Goal: Task Accomplishment & Management: Complete application form

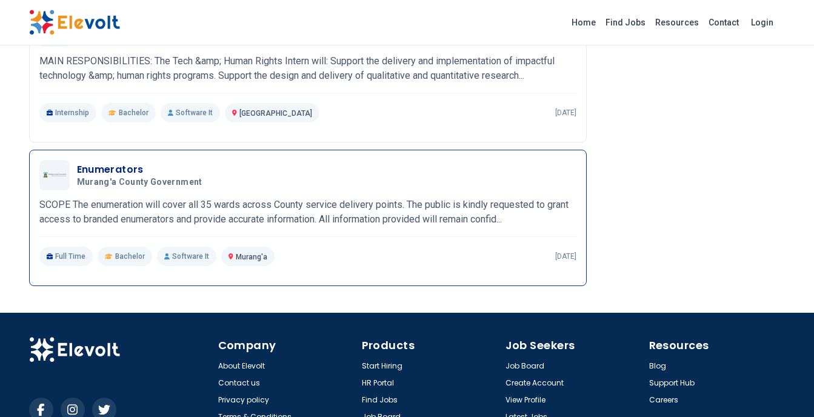
scroll to position [994, 0]
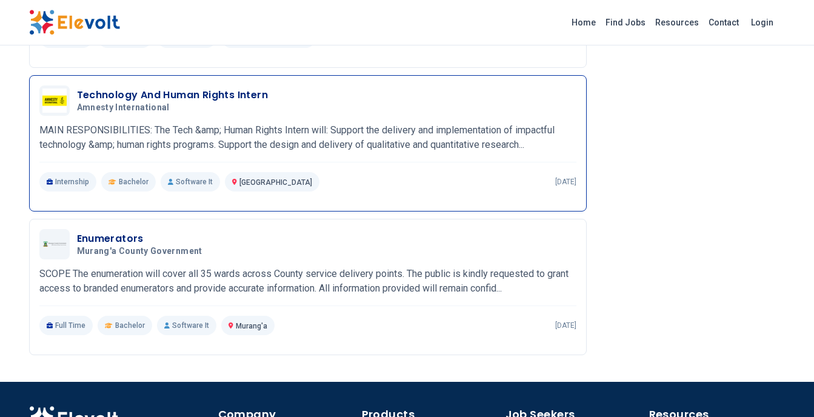
click at [120, 177] on span "Bachelor" at bounding box center [134, 182] width 30 height 10
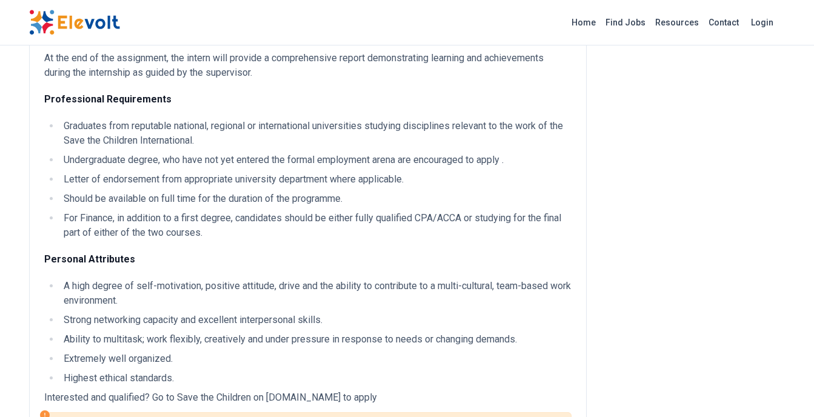
scroll to position [327, 0]
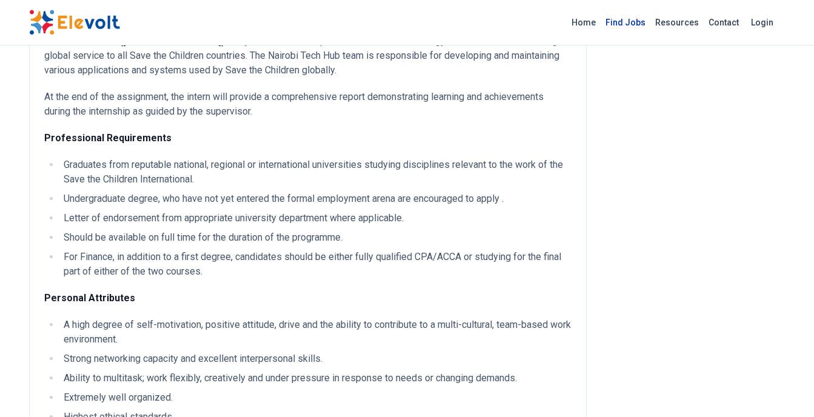
click at [626, 22] on link "Find Jobs" at bounding box center [626, 22] width 50 height 19
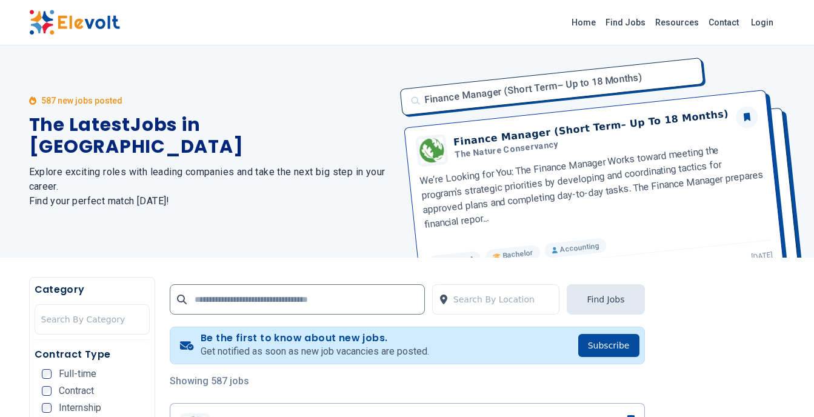
click at [249, 284] on input "text" at bounding box center [297, 299] width 255 height 30
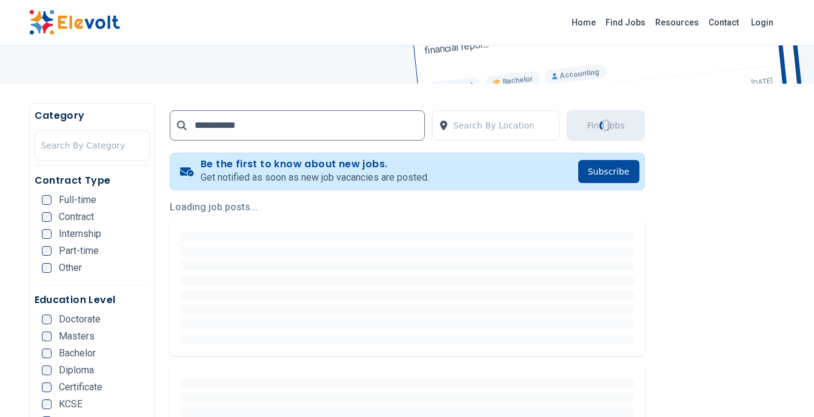
scroll to position [182, 0]
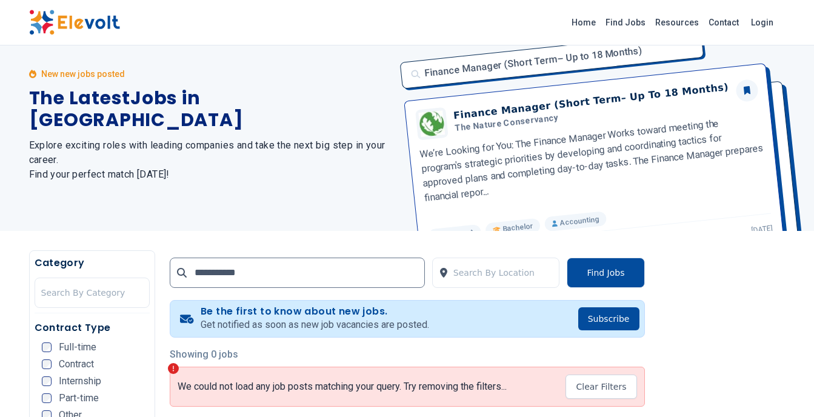
scroll to position [121, 0]
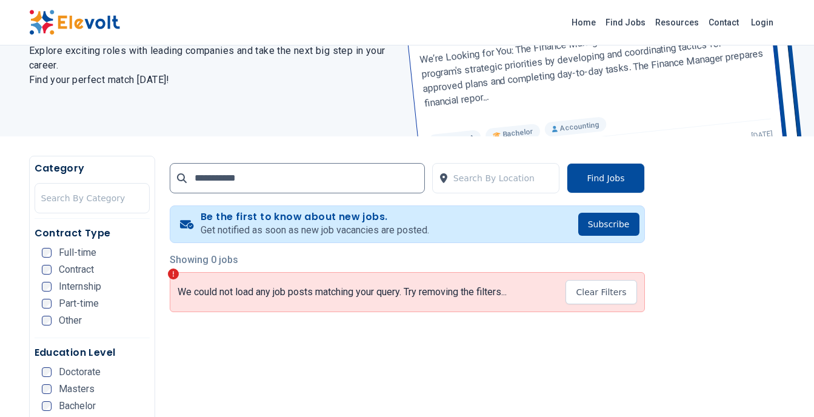
click at [261, 176] on input "**********" at bounding box center [297, 178] width 255 height 30
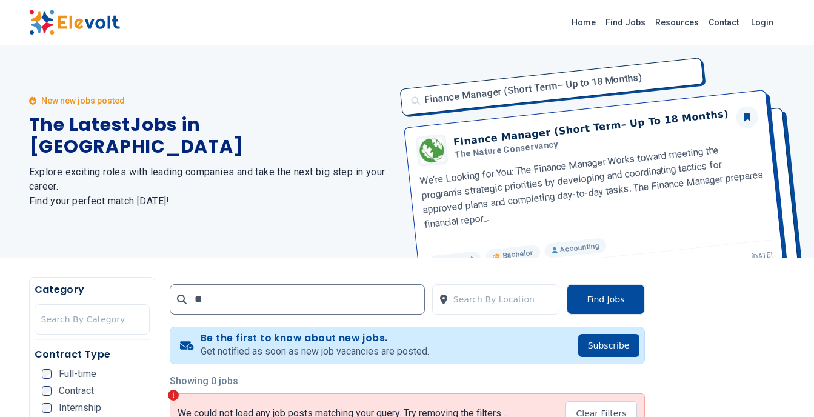
type input "*"
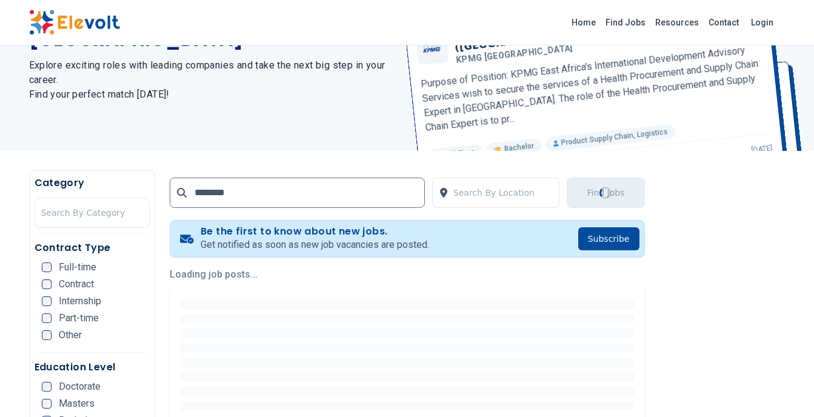
scroll to position [121, 0]
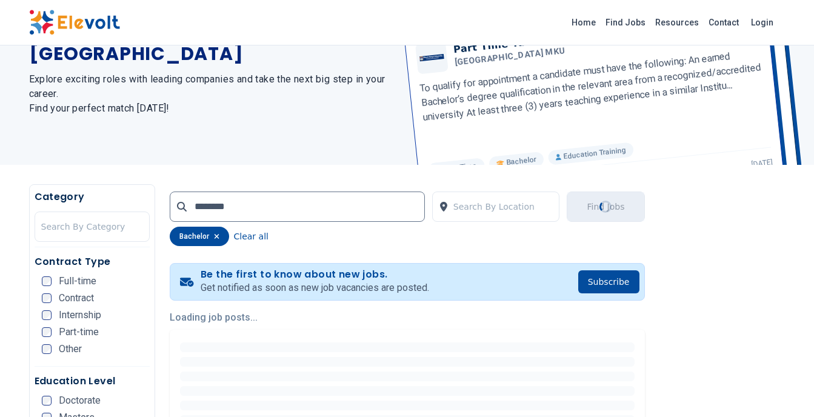
scroll to position [217, 0]
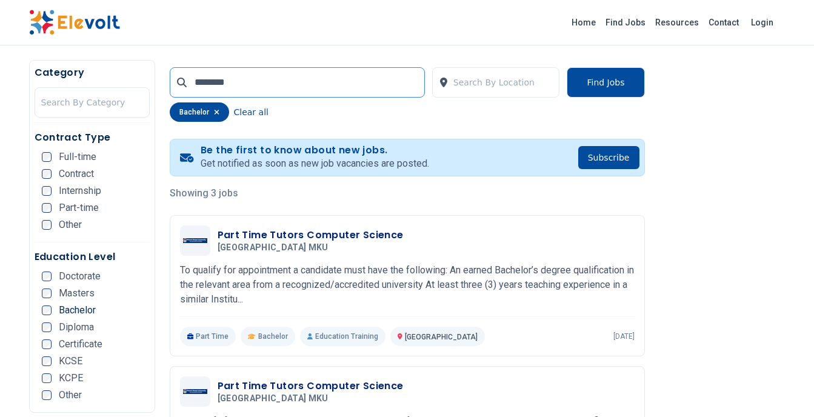
click at [243, 83] on input "********" at bounding box center [297, 82] width 255 height 30
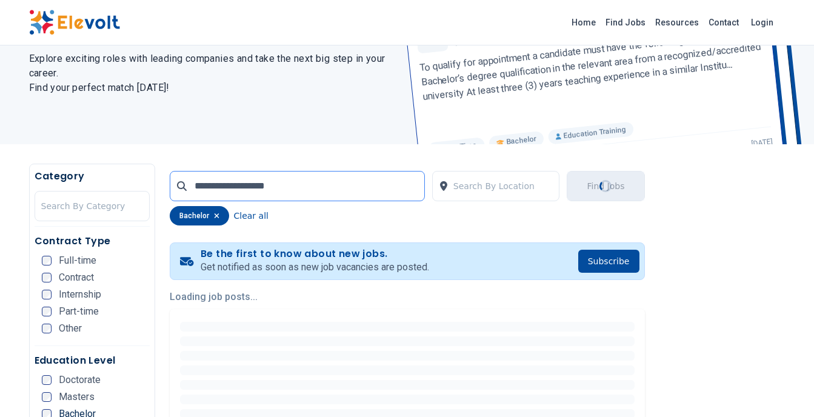
scroll to position [243, 0]
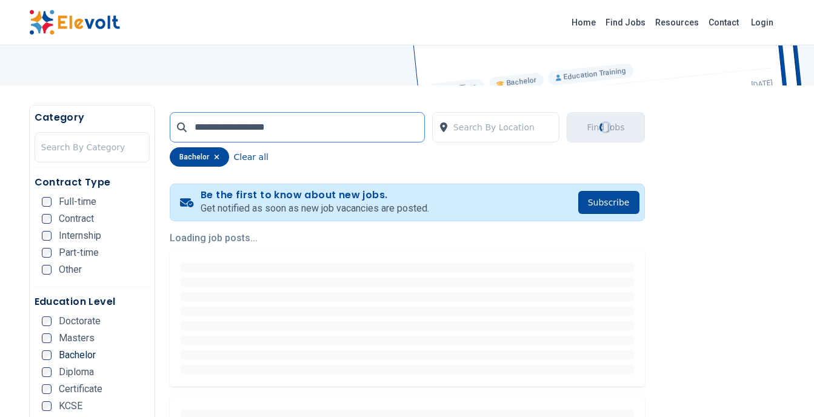
scroll to position [182, 0]
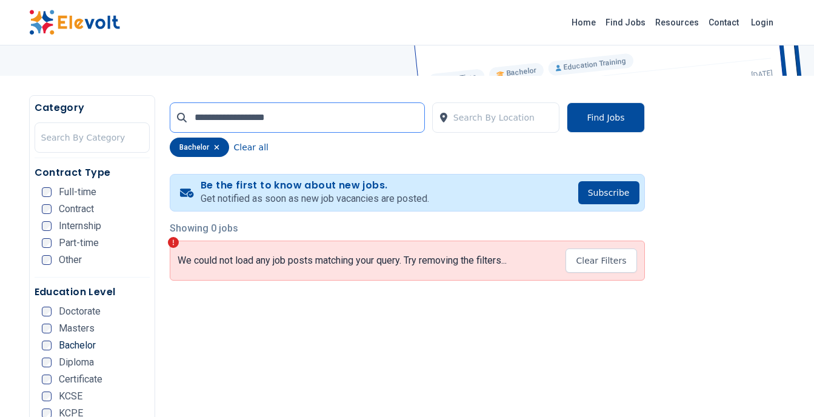
click at [286, 112] on input "**********" at bounding box center [297, 117] width 255 height 30
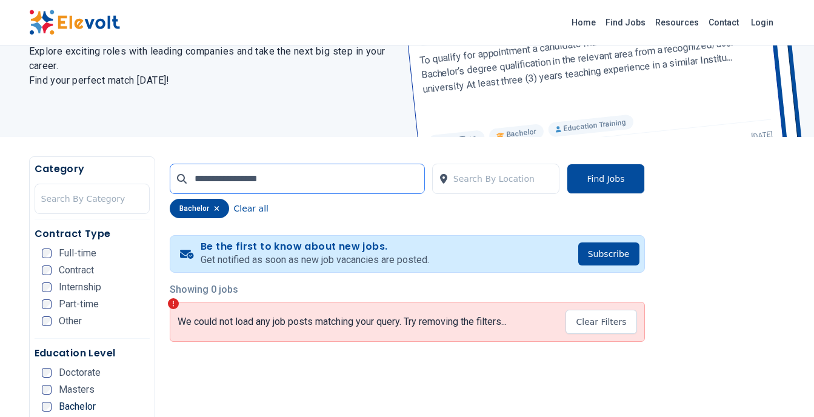
scroll to position [7, 0]
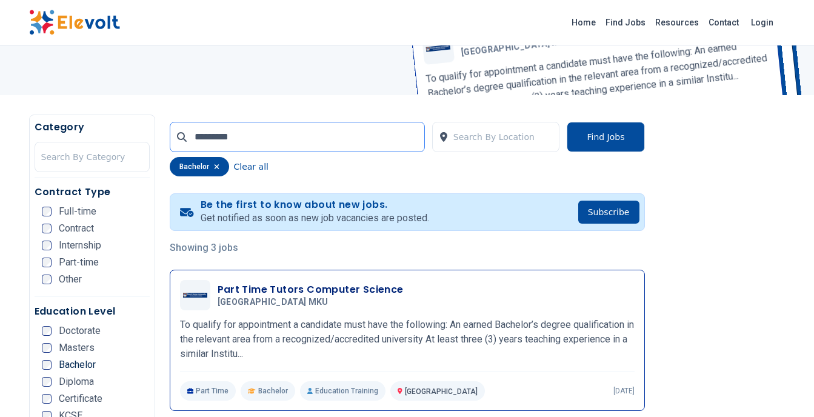
scroll to position [243, 0]
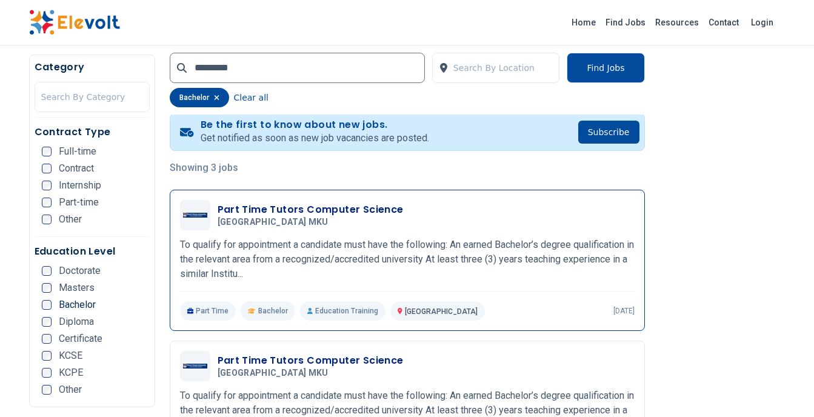
click at [314, 245] on p "To qualify for appointment a candidate must have the following: An earned Bache…" at bounding box center [407, 260] width 455 height 44
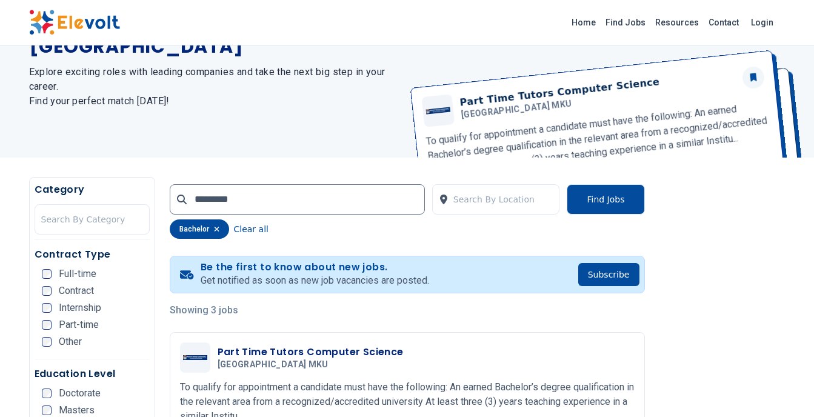
scroll to position [121, 0]
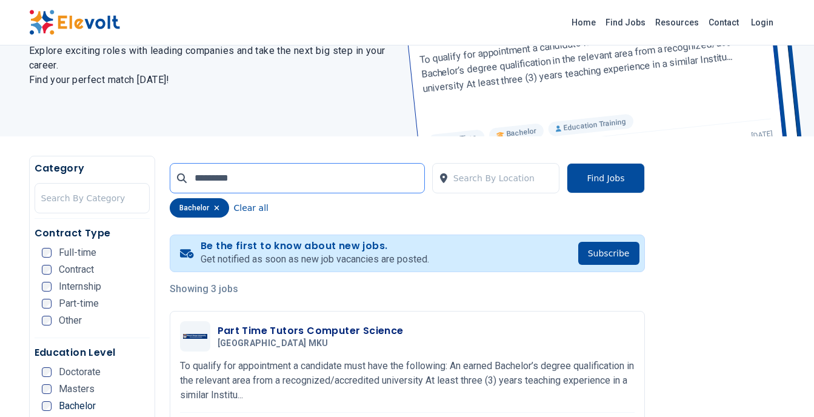
click at [249, 175] on input "********" at bounding box center [297, 178] width 255 height 30
type input "*"
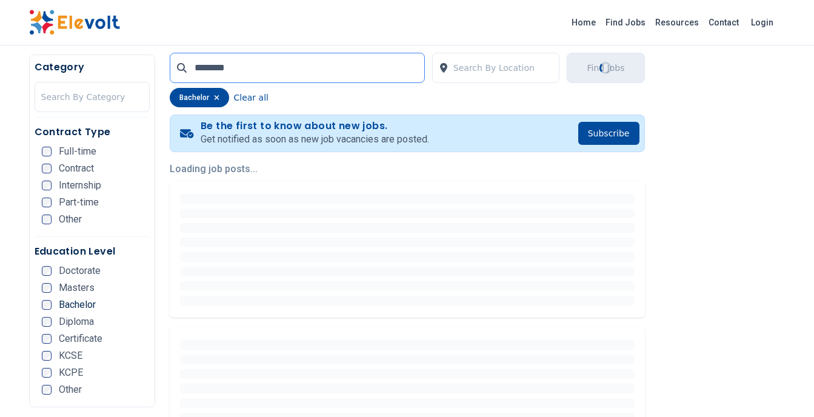
scroll to position [243, 0]
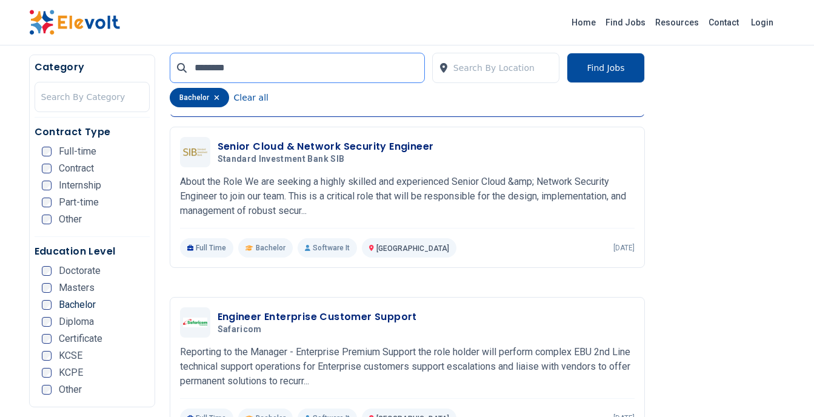
scroll to position [970, 0]
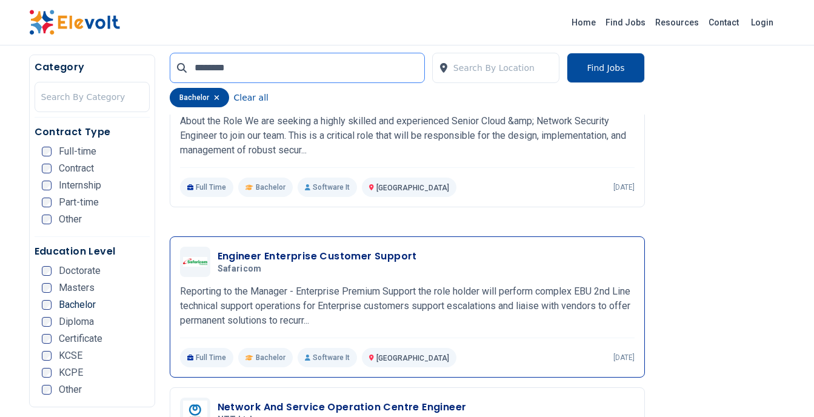
type input "********"
click at [292, 284] on p "Reporting to the Manager - Enterprise Premium Support the role holder will perf…" at bounding box center [407, 306] width 455 height 44
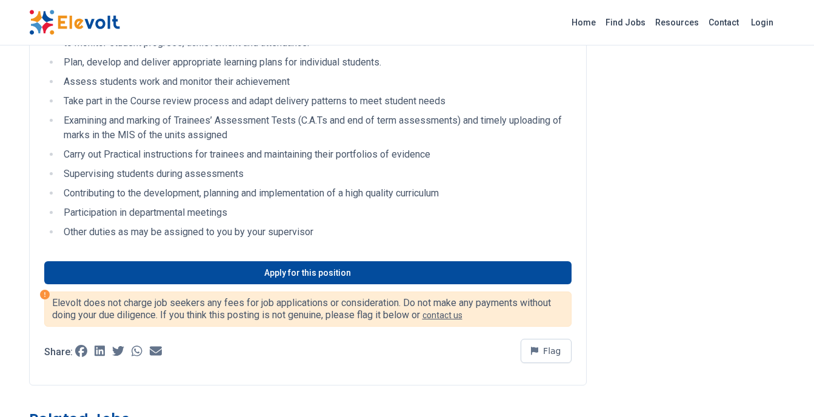
scroll to position [546, 0]
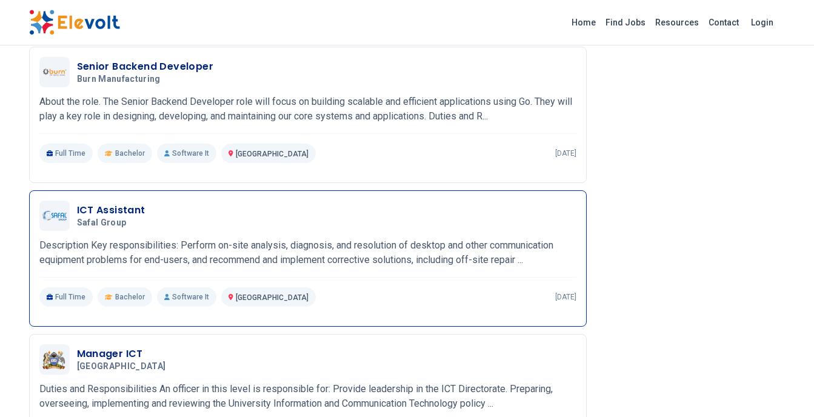
scroll to position [1015, 0]
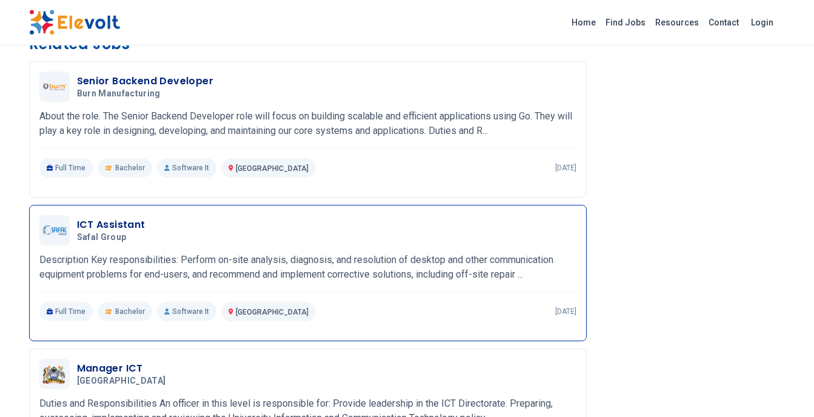
click at [210, 239] on div "ICT Assistant Safal Group [DATE] [DATE]" at bounding box center [327, 230] width 500 height 25
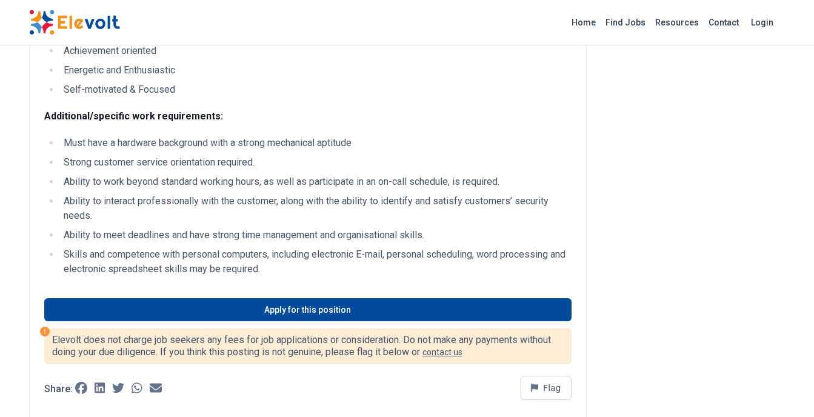
scroll to position [849, 0]
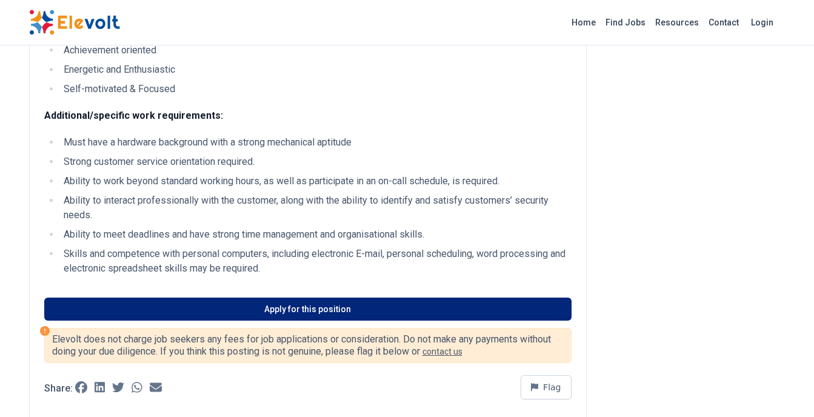
click at [244, 321] on link "Apply for this position" at bounding box center [307, 309] width 527 height 23
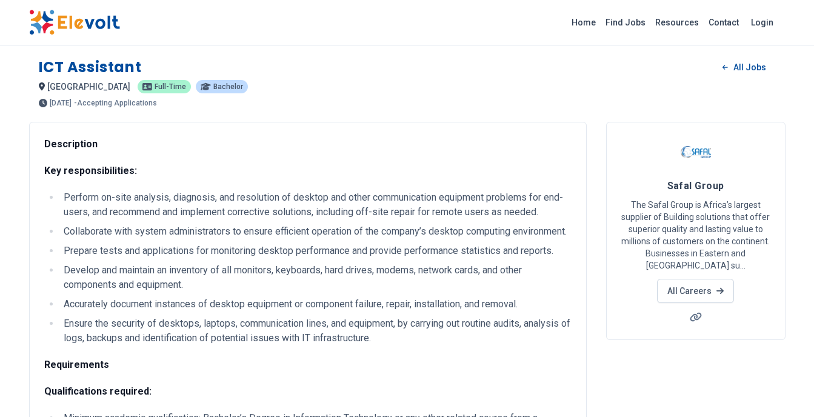
scroll to position [0, 0]
